Goal: Task Accomplishment & Management: Use online tool/utility

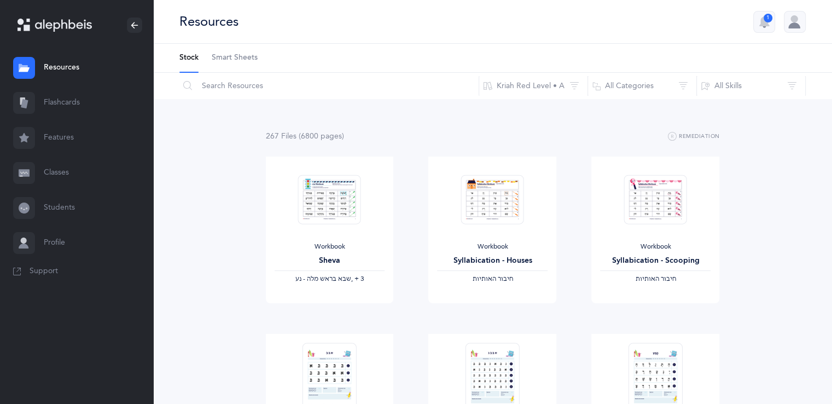
click at [764, 33] on div "Resources 1" at bounding box center [492, 22] width 679 height 44
click at [762, 30] on button "1" at bounding box center [764, 22] width 22 height 22
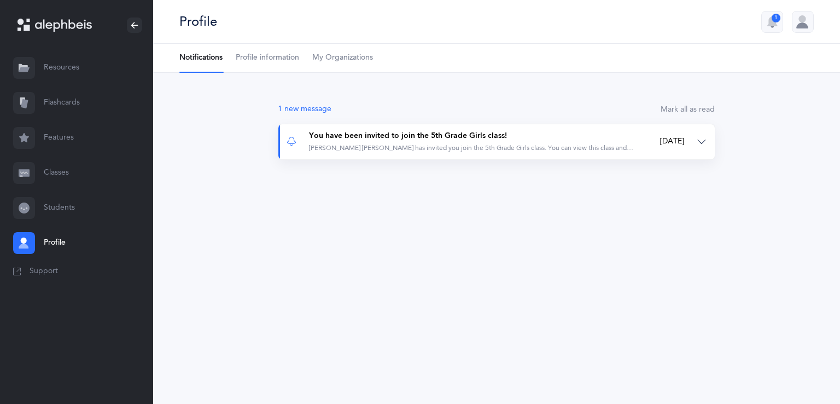
click at [524, 152] on div "Morah Chana Hinda Rivkin has invited you join the 5th Grade Girls class. You ca…" at bounding box center [471, 147] width 325 height 9
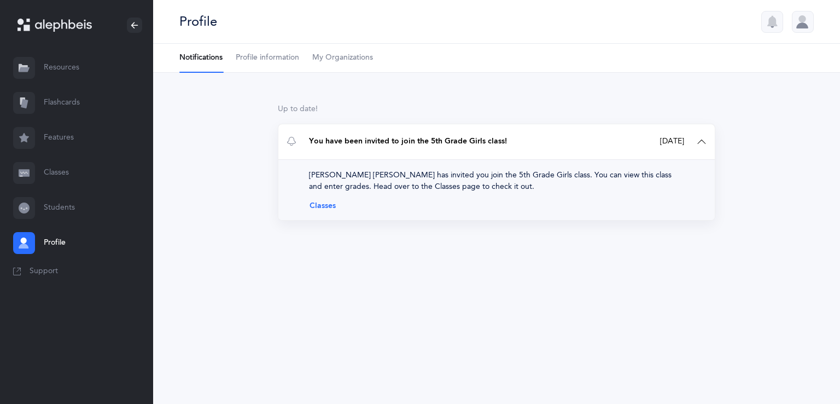
click at [328, 208] on link "Classes" at bounding box center [496, 205] width 375 height 9
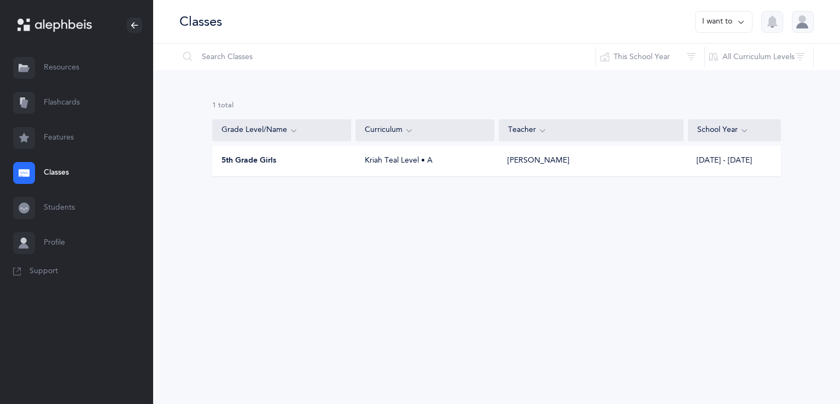
click at [291, 162] on div "5th Grade Girls" at bounding box center [282, 160] width 139 height 11
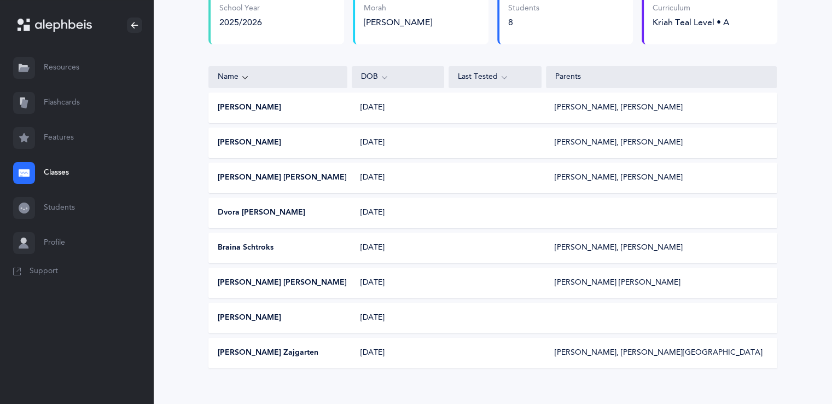
scroll to position [129, 0]
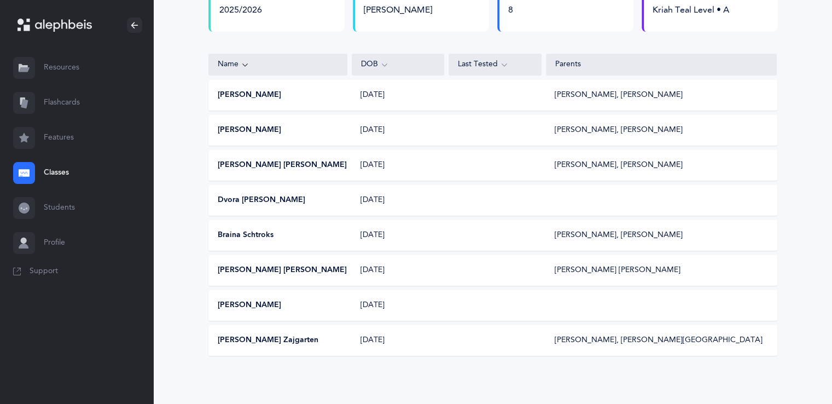
click at [56, 74] on link "Resources" at bounding box center [76, 67] width 153 height 35
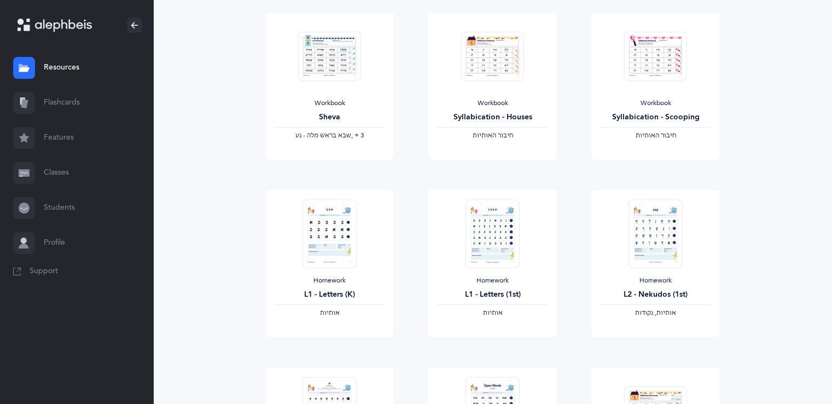
scroll to position [138, 0]
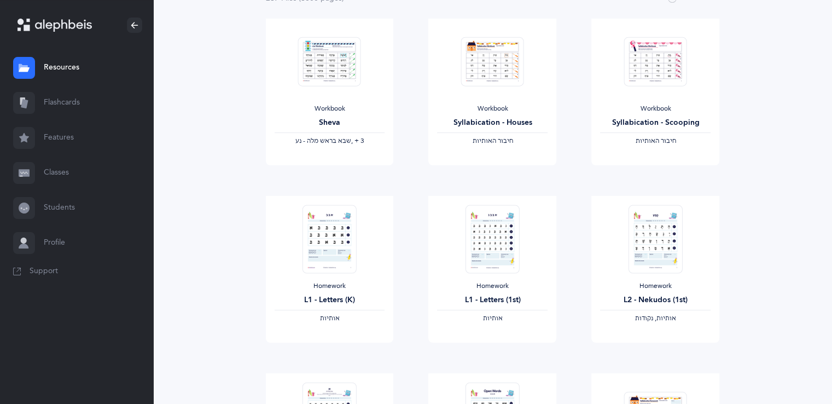
click at [54, 135] on link "Features" at bounding box center [76, 137] width 153 height 35
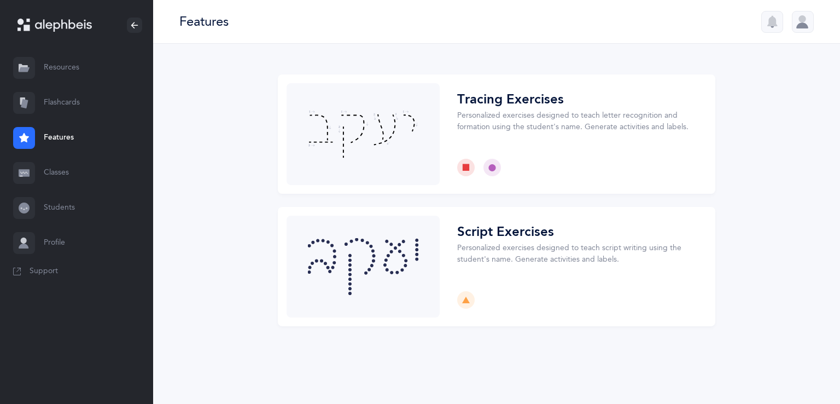
click at [46, 166] on link "Classes" at bounding box center [76, 172] width 153 height 35
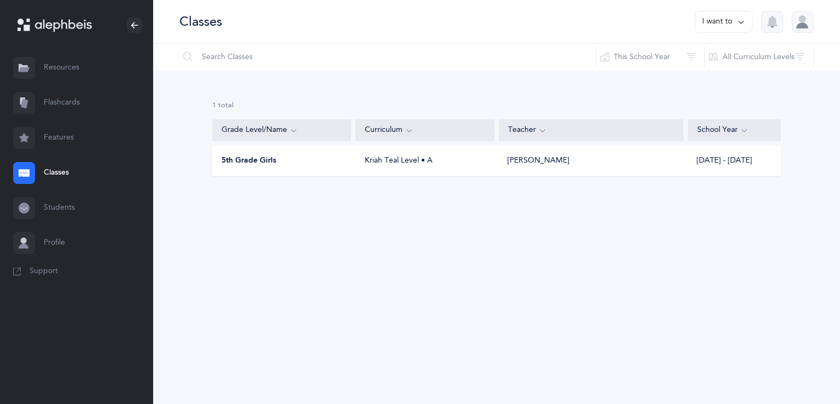
click at [65, 73] on link "Resources" at bounding box center [76, 67] width 153 height 35
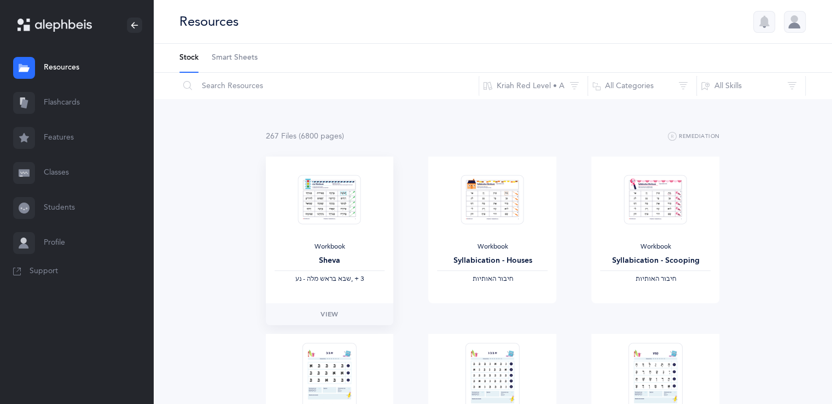
click at [370, 239] on div "Workbook Sheva ‫שבא בראש מלה - נע‬ ‪, + 3‬" at bounding box center [330, 229] width 128 height 147
click at [347, 320] on link "View" at bounding box center [330, 314] width 128 height 22
click at [43, 35] on div at bounding box center [76, 25] width 153 height 50
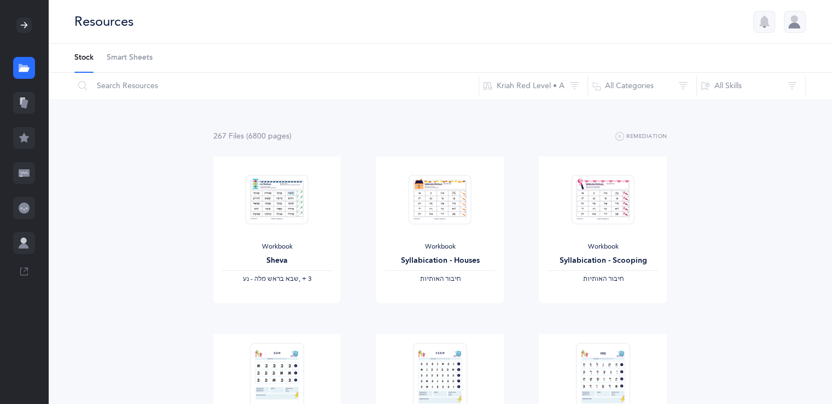
click at [43, 35] on div at bounding box center [24, 25] width 48 height 50
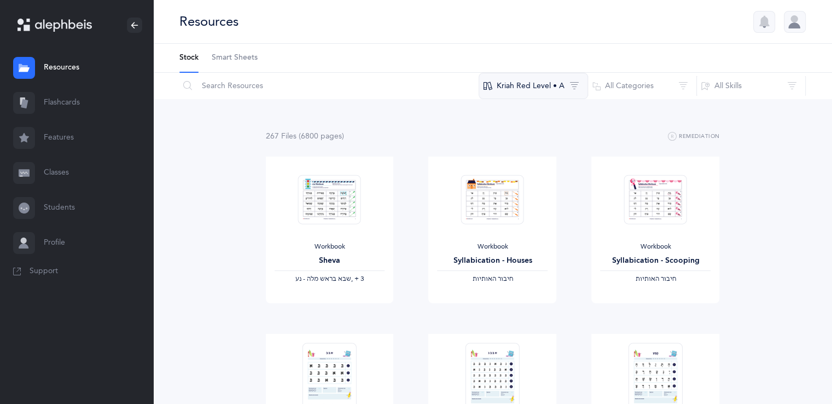
click at [564, 88] on button "Kriah Red Level • A" at bounding box center [533, 86] width 109 height 26
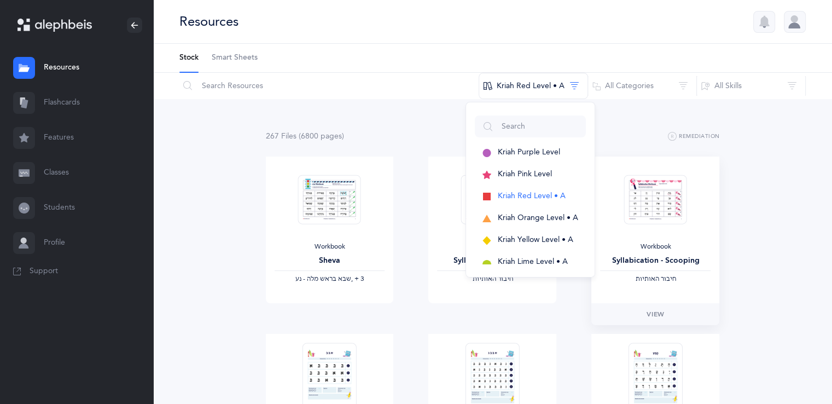
click at [718, 158] on div "Workbook Syllabication - Scooping ‫חיבור האותיות‬" at bounding box center [655, 229] width 128 height 147
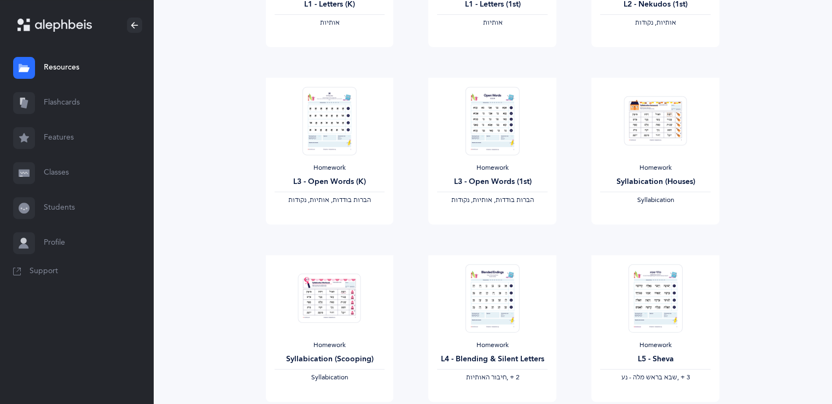
scroll to position [431, 0]
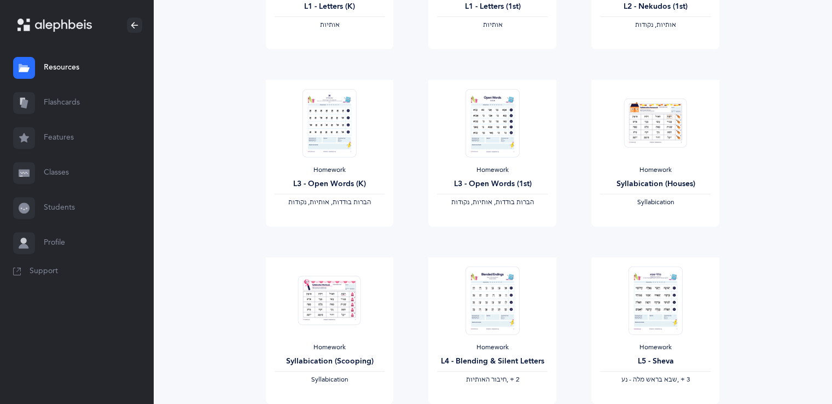
click at [53, 212] on link "Students" at bounding box center [76, 207] width 153 height 35
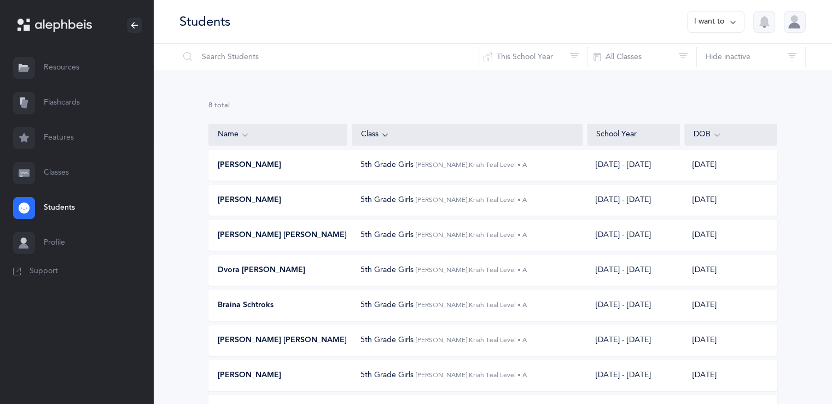
click at [379, 170] on div "5th Grade Girls [PERSON_NAME] Lever, Kriah Teal Level • A" at bounding box center [444, 164] width 166 height 11
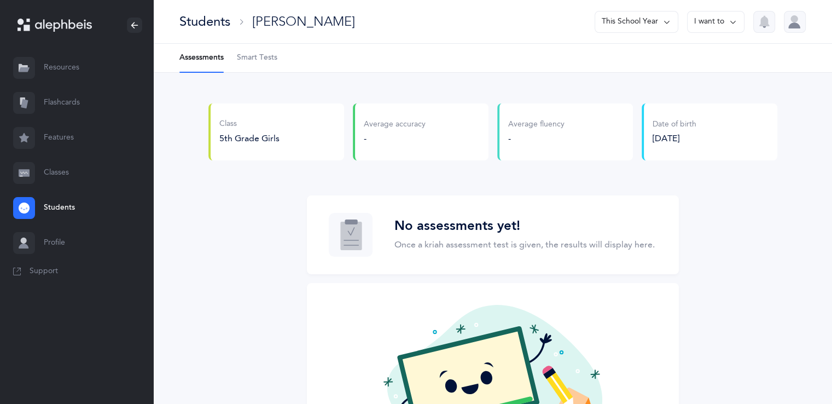
click at [247, 62] on span "Smart Tests" at bounding box center [257, 58] width 40 height 11
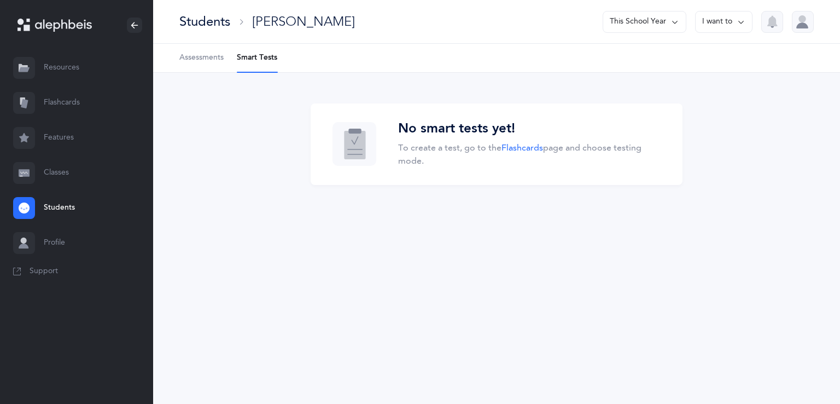
click at [220, 64] on link "Assessments" at bounding box center [201, 58] width 44 height 28
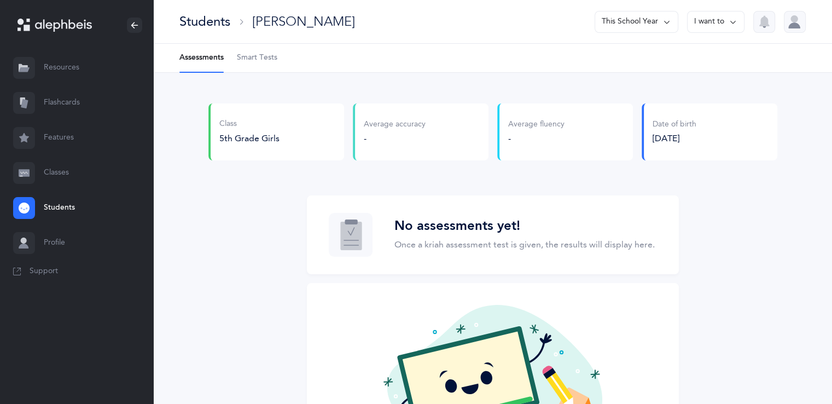
click at [86, 93] on link "Flashcards" at bounding box center [76, 102] width 153 height 35
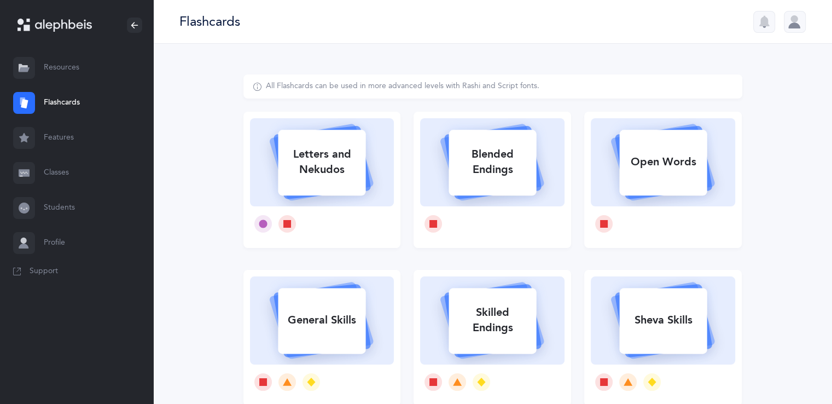
click at [351, 183] on div "Letters and Nekudos" at bounding box center [322, 162] width 88 height 44
select select
select select "single"
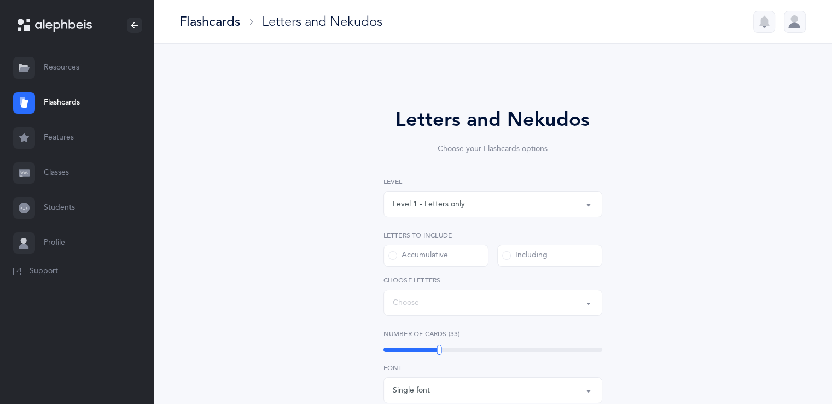
select select "27"
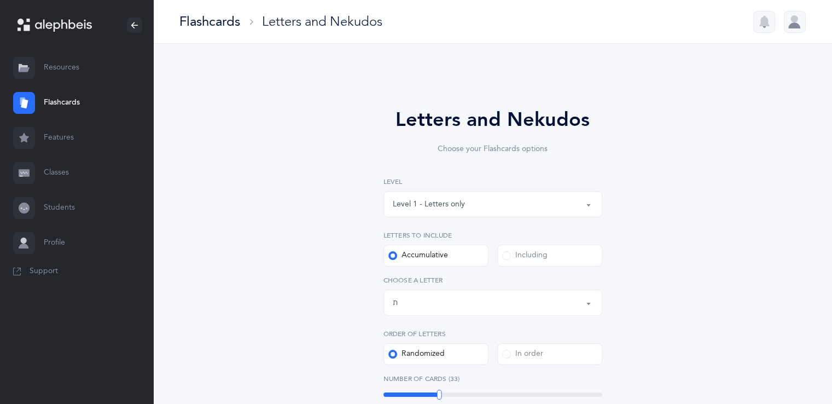
scroll to position [352, 0]
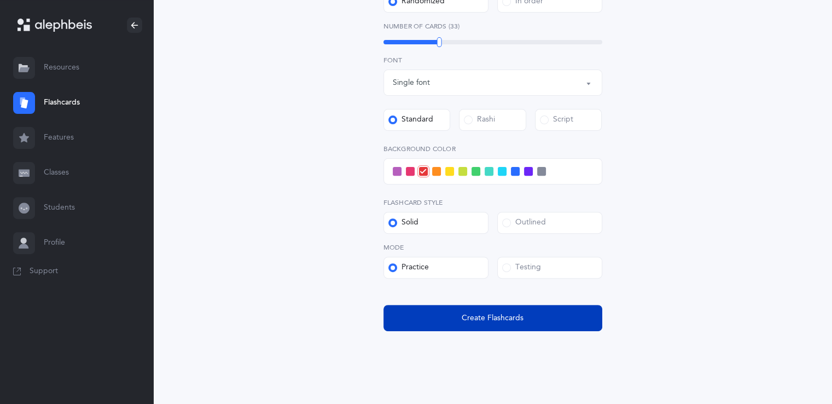
click at [542, 310] on button "Create Flashcards" at bounding box center [493, 318] width 219 height 26
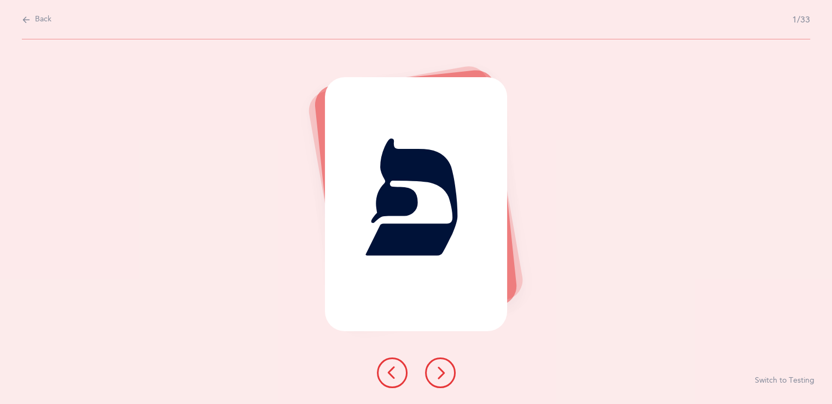
scroll to position [0, 0]
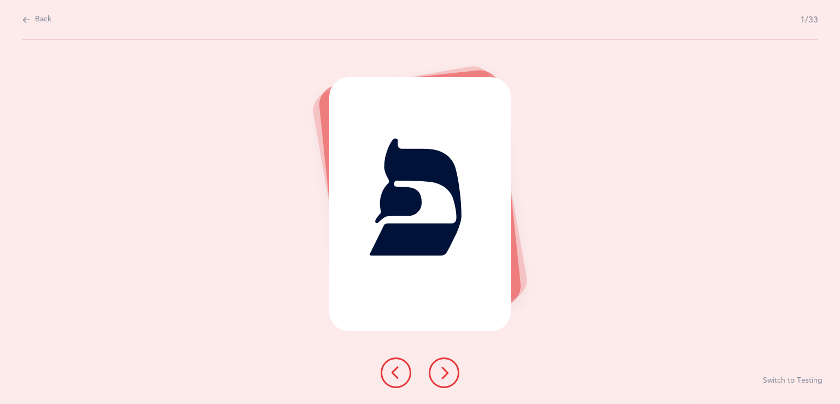
click at [433, 375] on button at bounding box center [444, 372] width 31 height 31
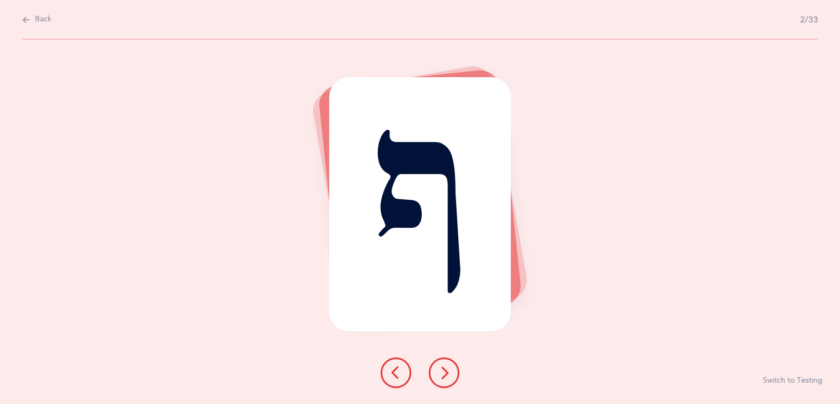
click at [433, 375] on button at bounding box center [444, 372] width 31 height 31
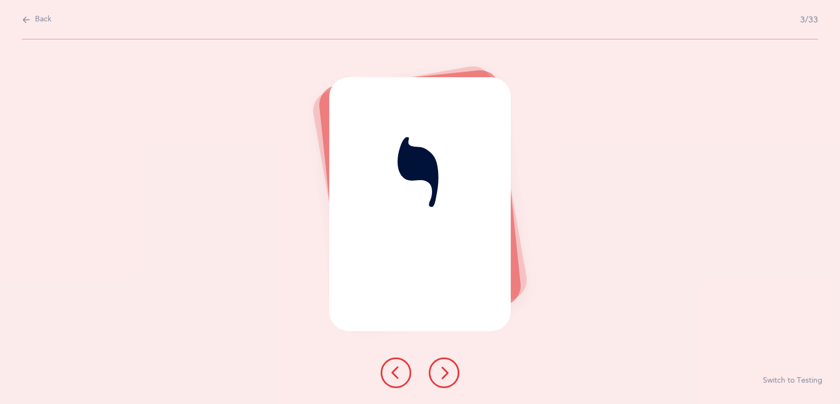
click at [30, 21] on icon at bounding box center [26, 20] width 9 height 12
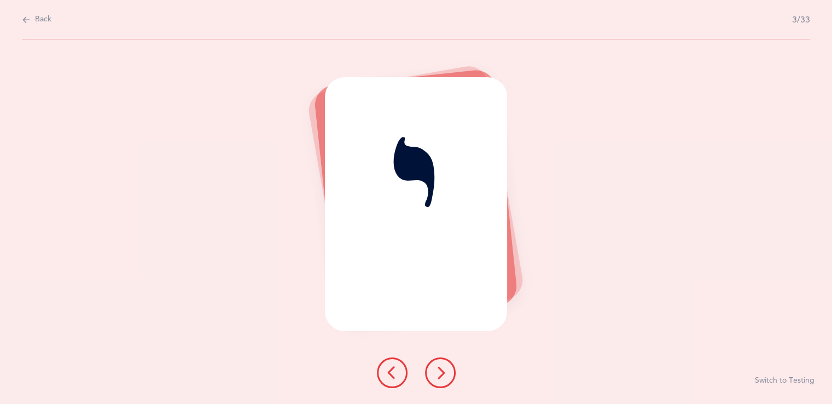
select select "27"
select select "single"
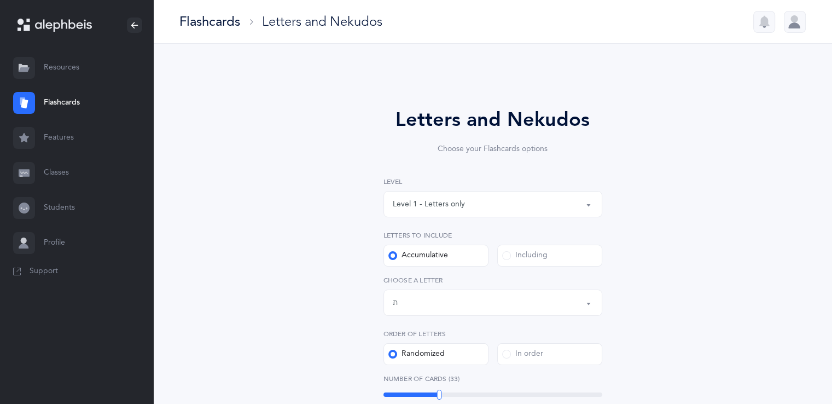
click at [474, 206] on div "Level 1 - Letters only" at bounding box center [493, 204] width 200 height 19
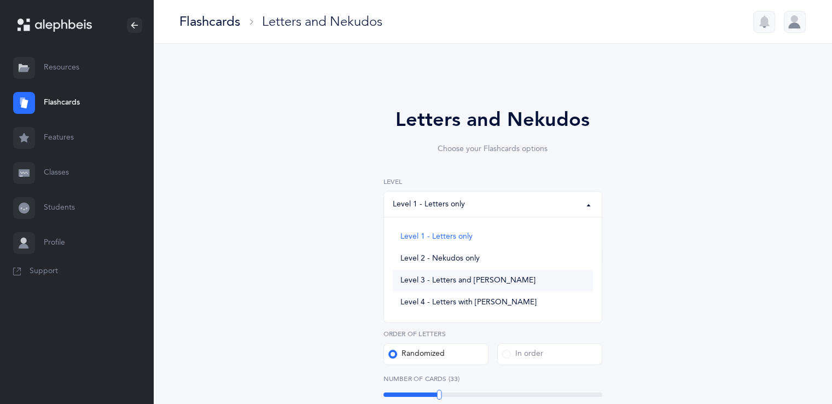
click at [455, 283] on span "Level 3 - Letters and [PERSON_NAME]" at bounding box center [467, 281] width 135 height 10
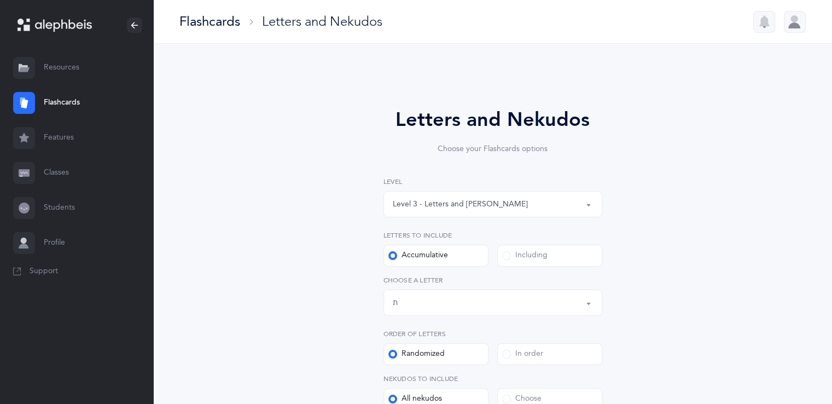
click at [428, 210] on div "Level 3 - Letters and [PERSON_NAME]" at bounding box center [493, 204] width 200 height 19
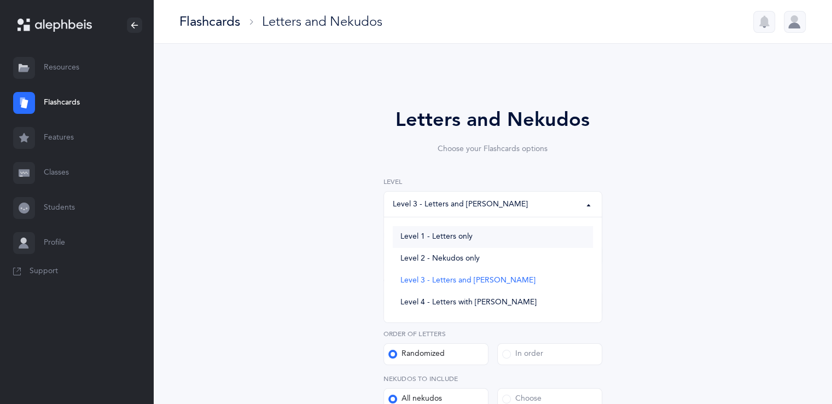
click at [429, 239] on span "Level 1 - Letters only" at bounding box center [436, 237] width 72 height 10
select select "1"
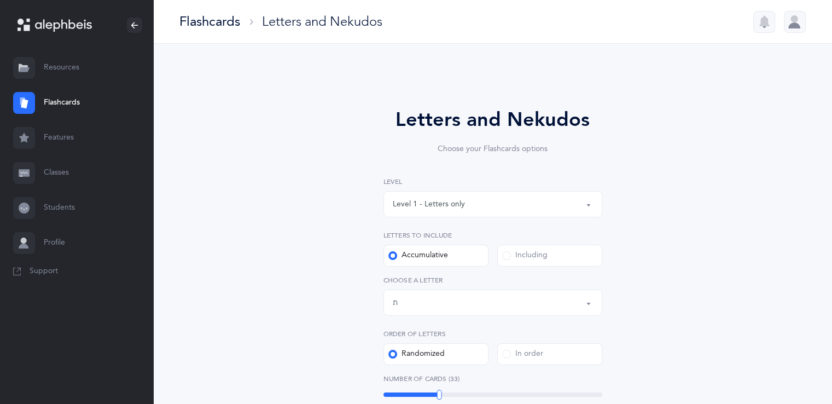
click at [78, 77] on link "Resources" at bounding box center [76, 67] width 153 height 35
